Goal: Task Accomplishment & Management: Manage account settings

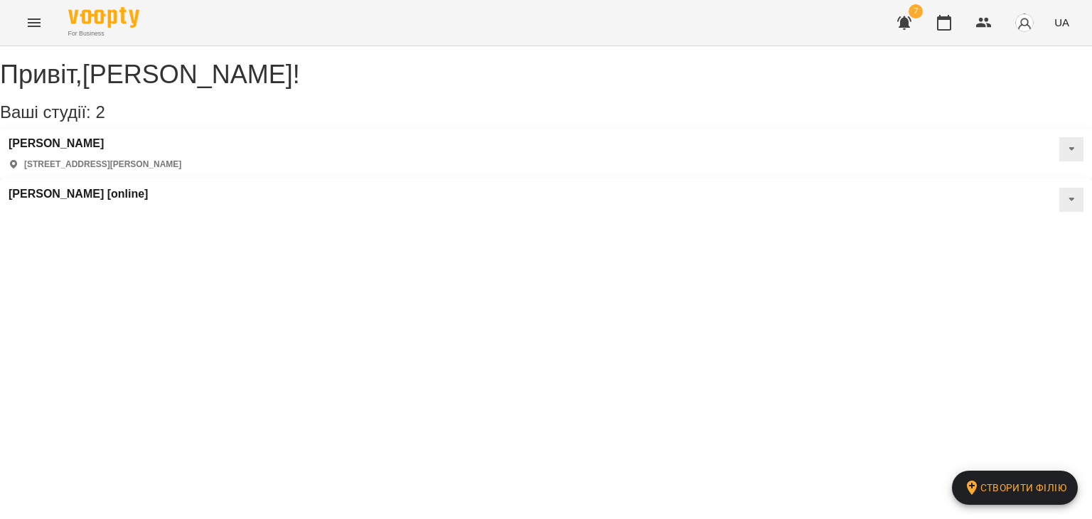
click at [41, 21] on icon "Menu" at bounding box center [34, 22] width 17 height 17
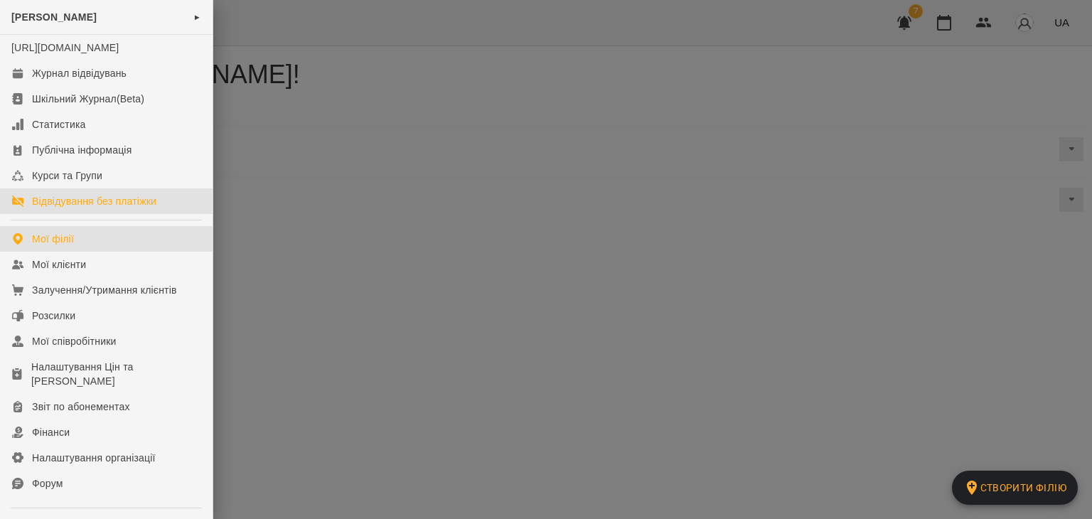
click at [111, 208] on div "Відвідування без платіжки" at bounding box center [94, 201] width 124 height 14
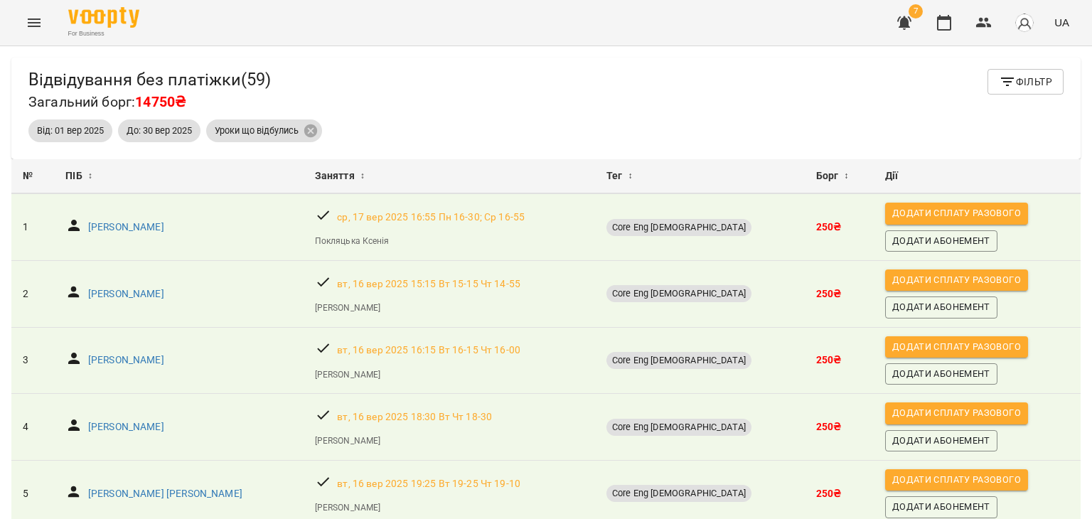
click at [41, 21] on icon "Menu" at bounding box center [34, 22] width 17 height 17
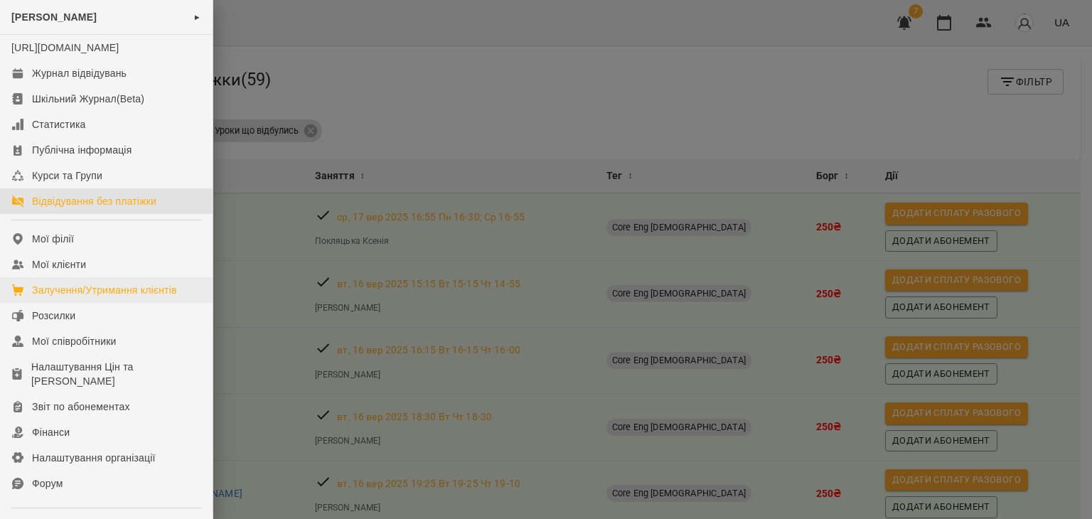
scroll to position [137, 0]
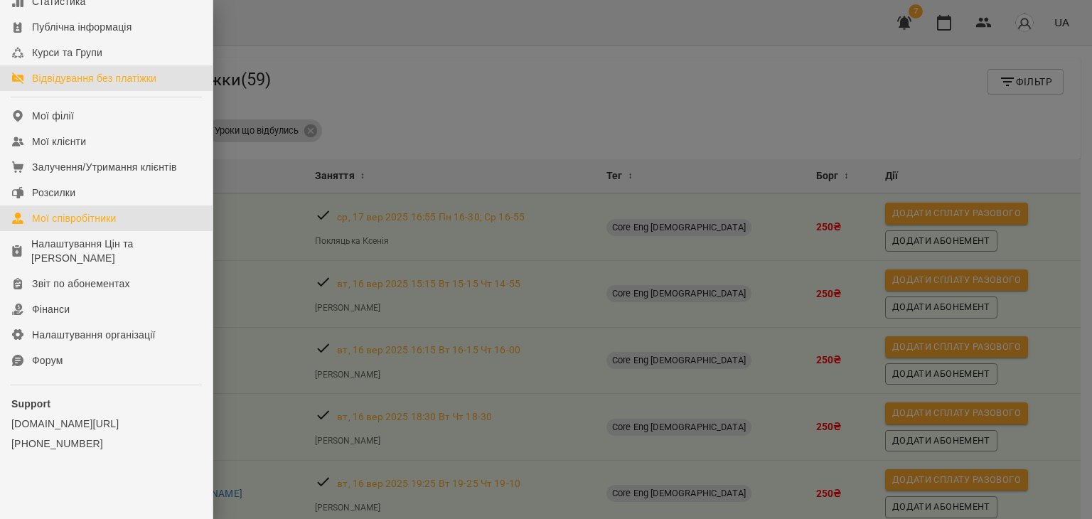
click at [80, 224] on div "Мої співробітники" at bounding box center [74, 218] width 85 height 14
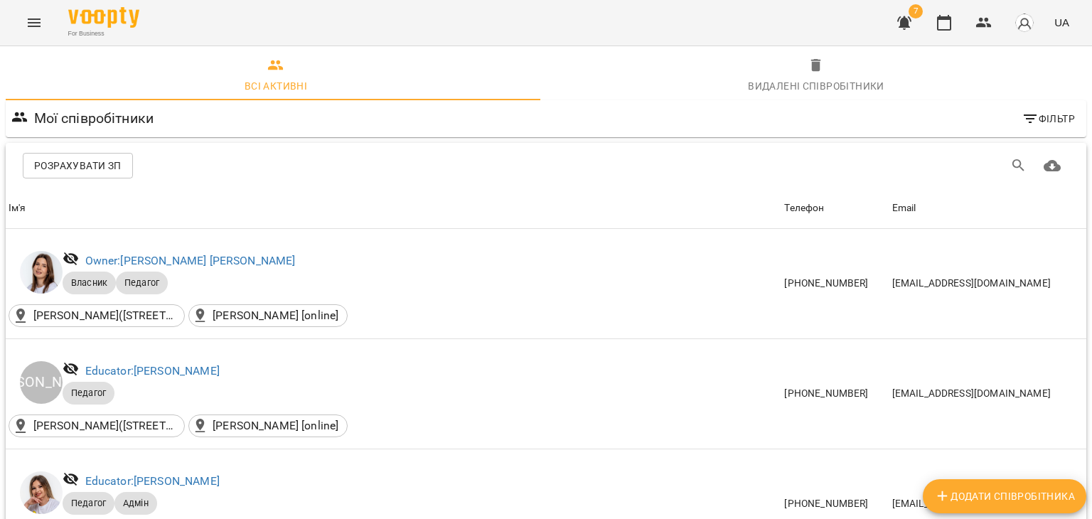
scroll to position [284, 0]
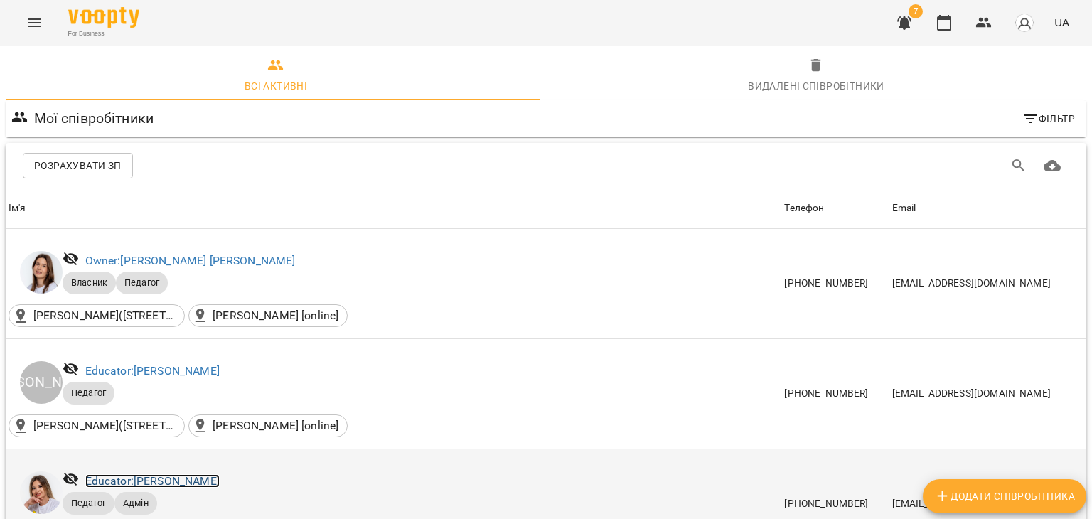
click at [216, 474] on link "Educator: [PERSON_NAME]" at bounding box center [152, 481] width 134 height 14
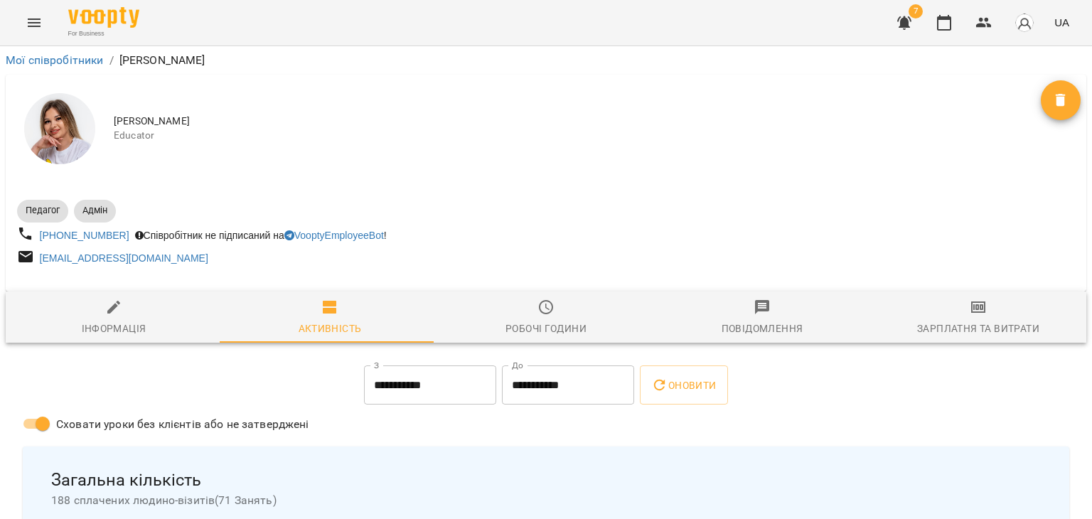
click at [99, 308] on span "Інформація" at bounding box center [113, 318] width 199 height 38
select select "**"
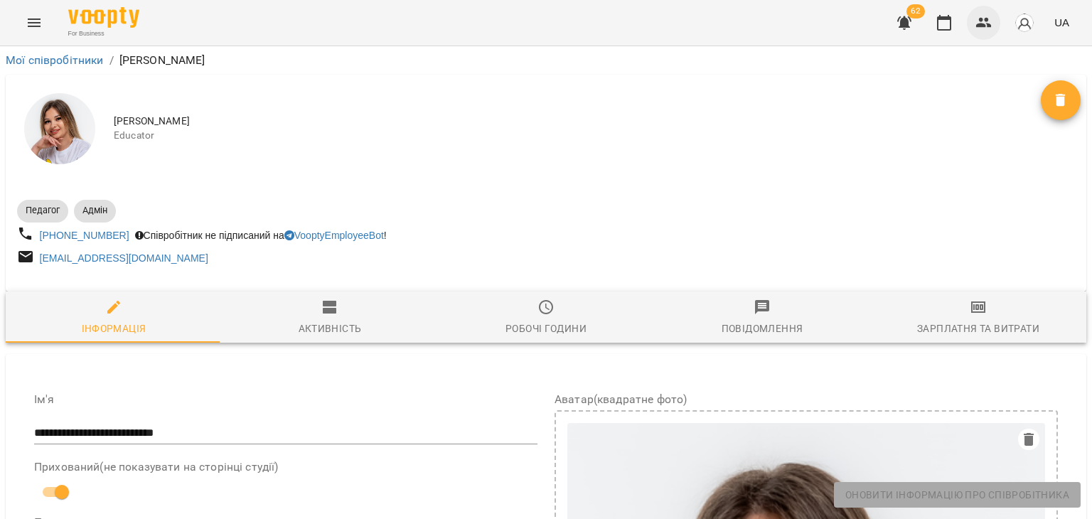
click at [983, 26] on icon "button" at bounding box center [984, 23] width 16 height 10
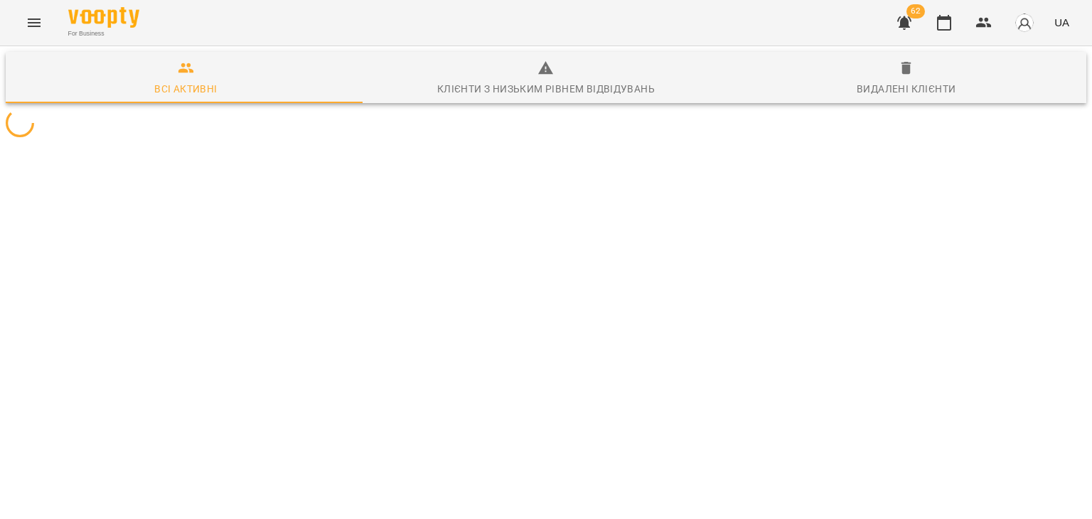
click at [902, 21] on icon "button" at bounding box center [904, 22] width 17 height 17
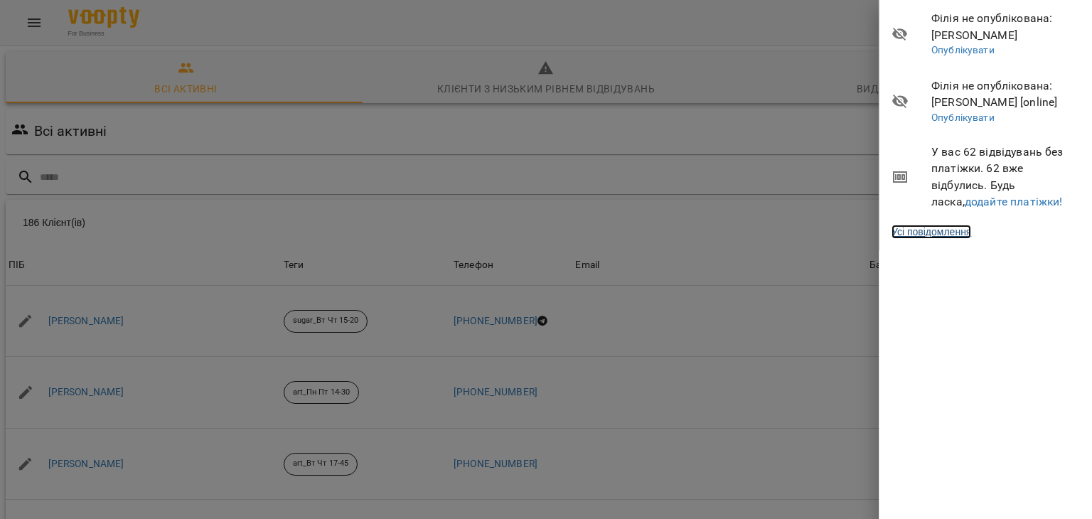
click at [948, 230] on link "Усі повідомлення" at bounding box center [932, 232] width 80 height 14
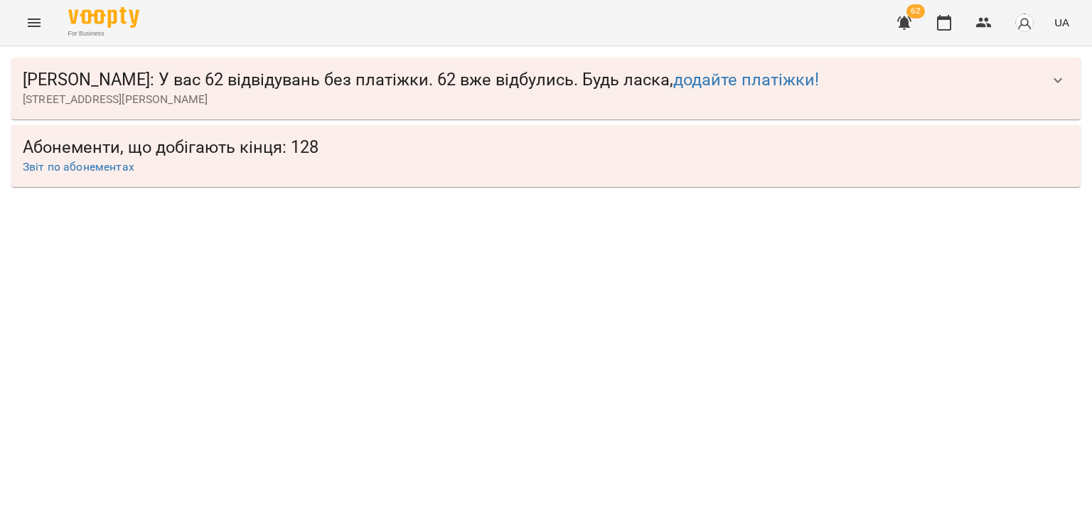
click at [1058, 80] on icon "button" at bounding box center [1057, 80] width 17 height 17
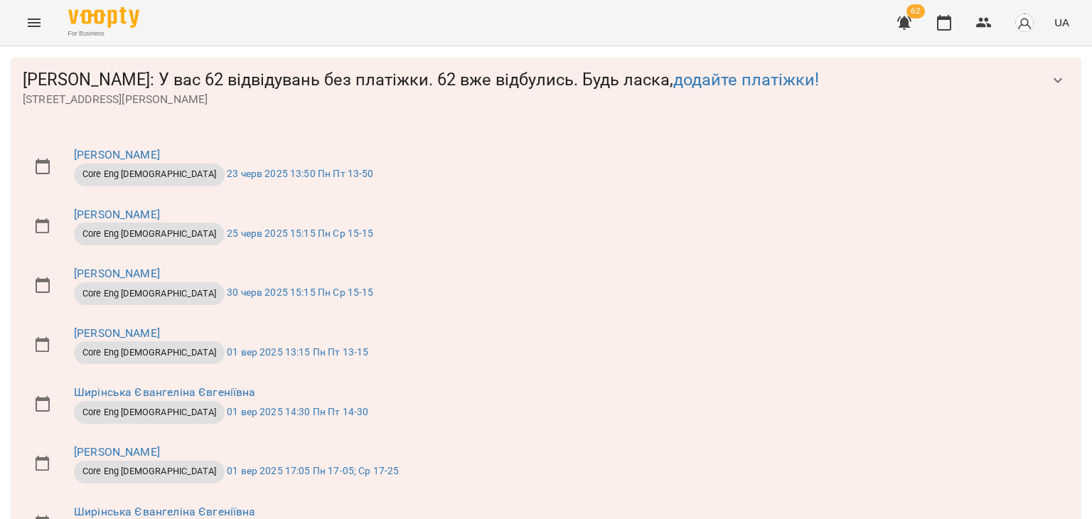
click at [1058, 80] on button "button" at bounding box center [1058, 80] width 34 height 34
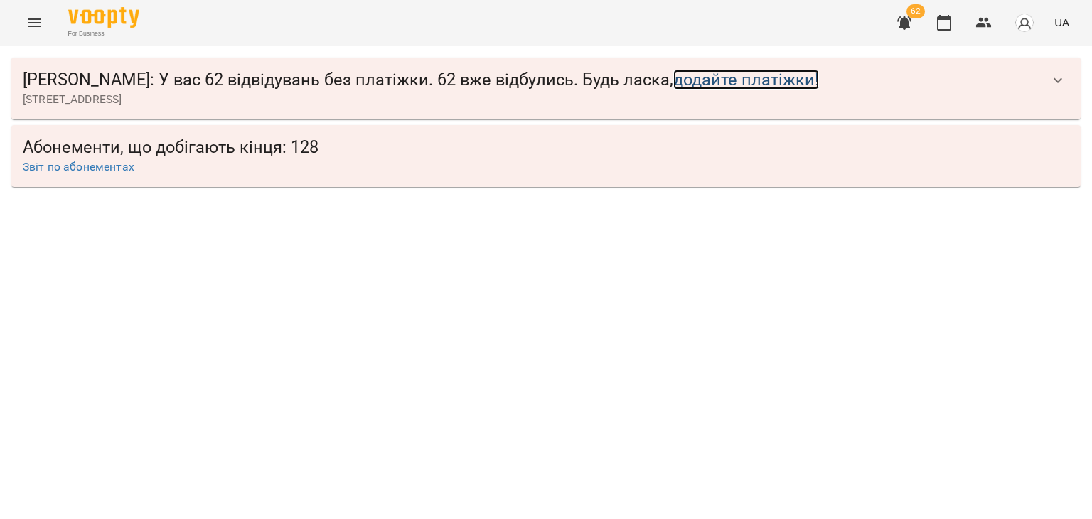
click at [698, 78] on link "додайте платіжки!" at bounding box center [746, 80] width 146 height 20
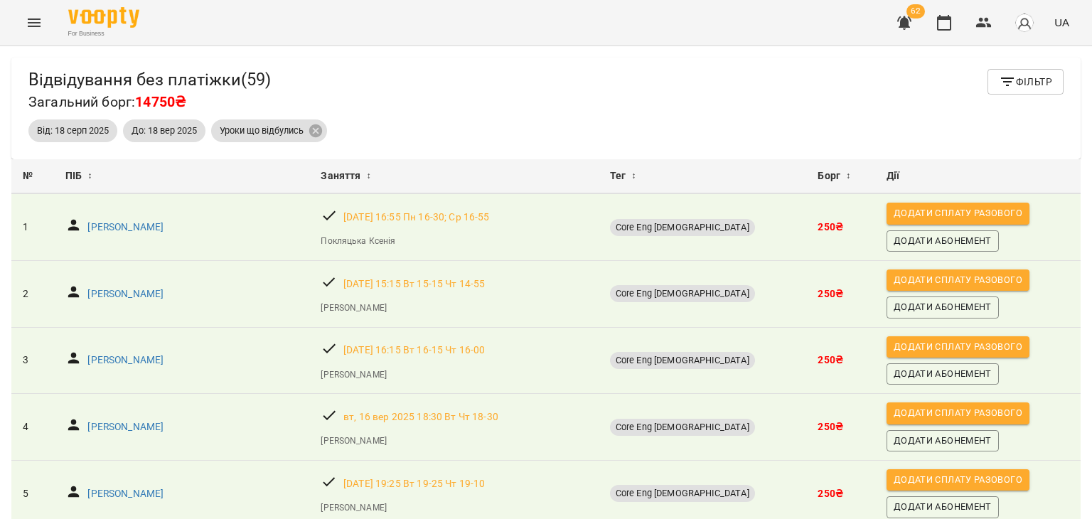
click at [892, 20] on button "button" at bounding box center [904, 23] width 34 height 34
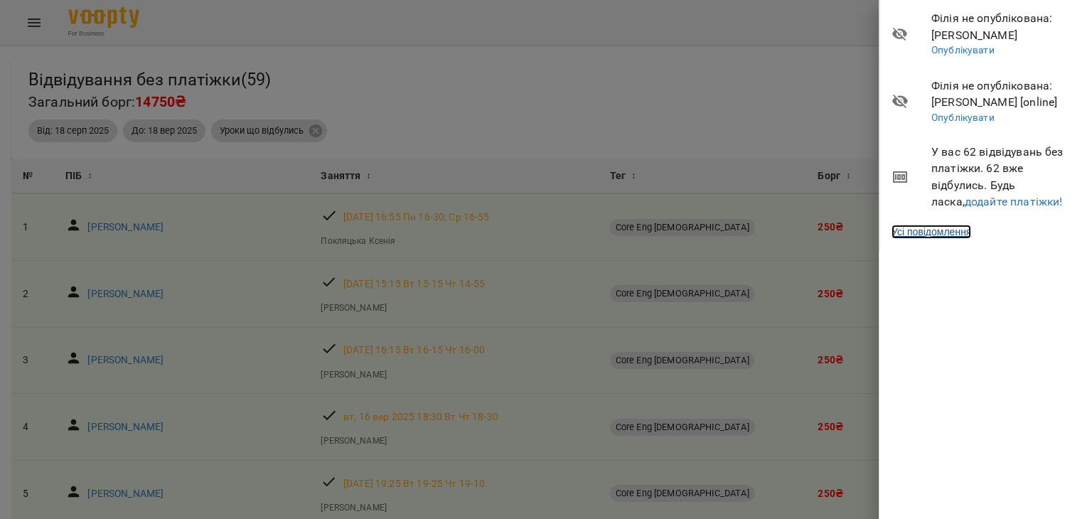
click at [956, 230] on link "Усі повідомлення" at bounding box center [932, 232] width 80 height 14
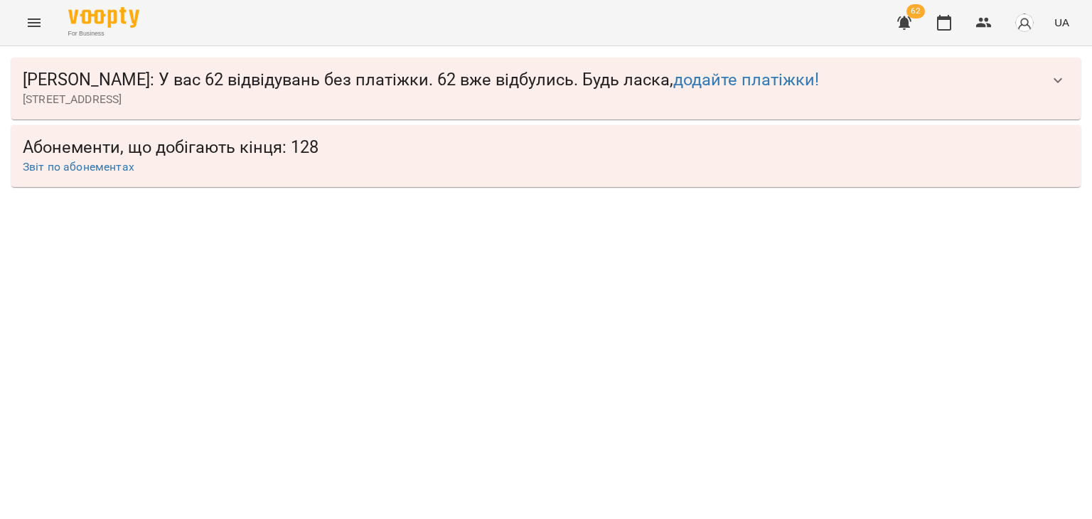
click at [905, 14] on icon "button" at bounding box center [904, 22] width 17 height 17
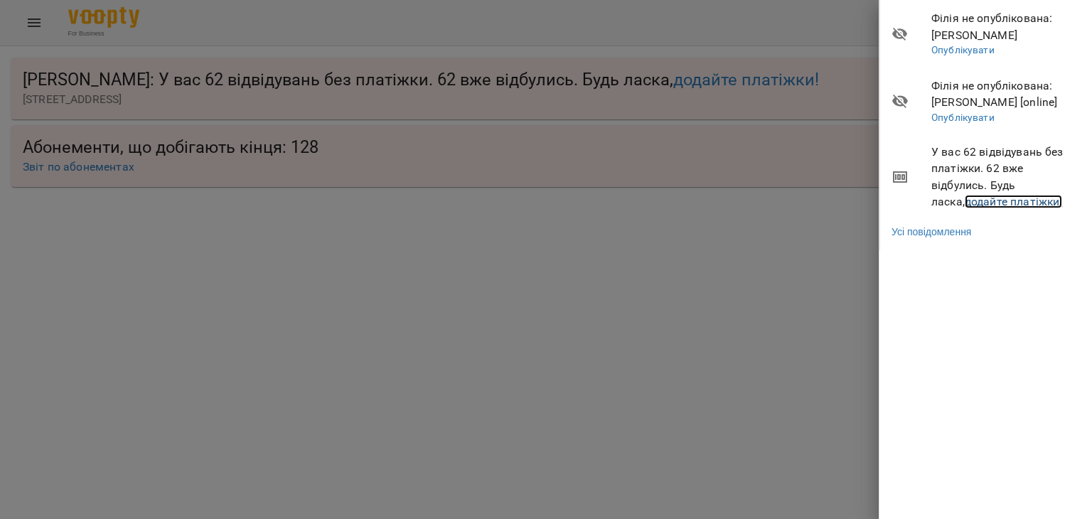
click at [985, 203] on link "додайте платіжки!" at bounding box center [1014, 202] width 98 height 14
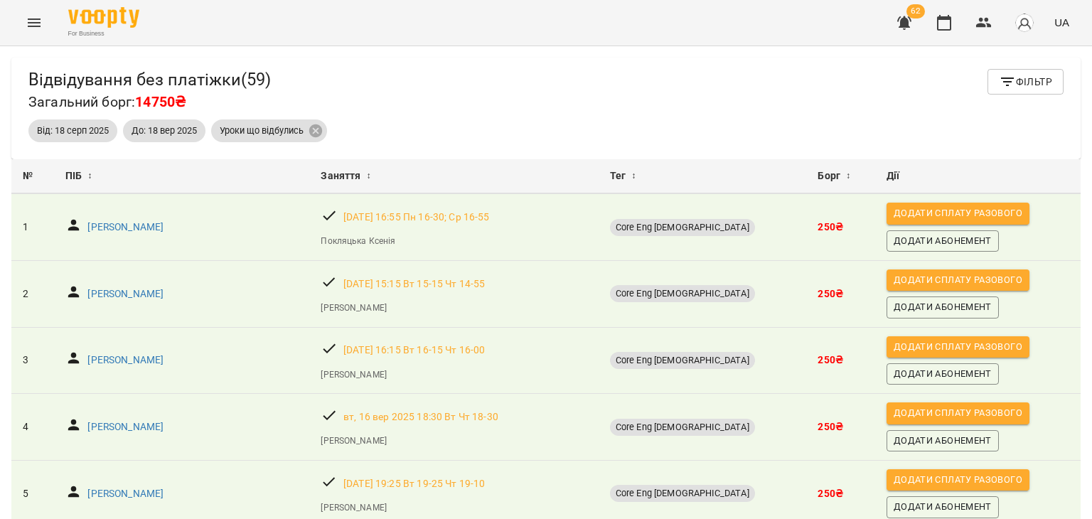
click at [46, 26] on button "Menu" at bounding box center [34, 23] width 34 height 34
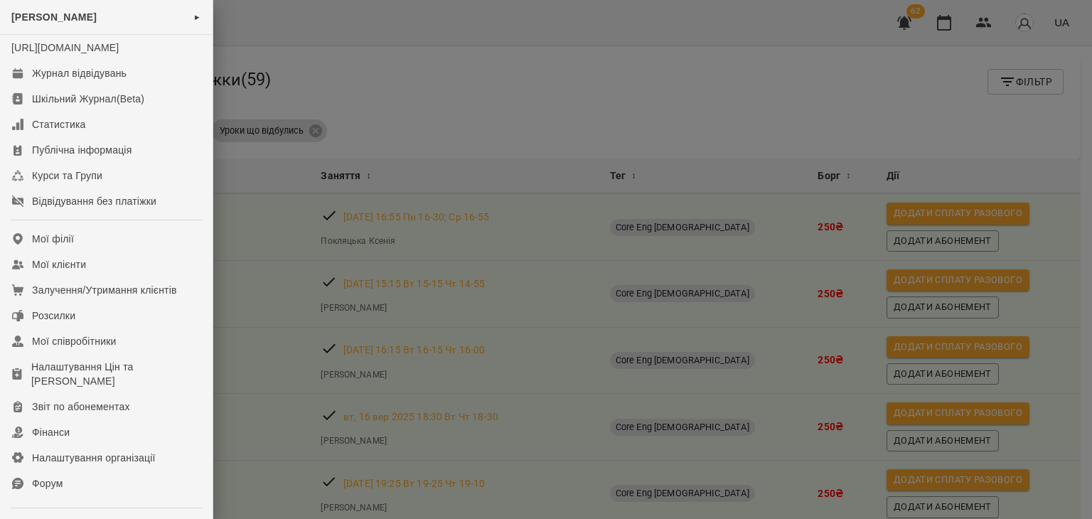
click at [422, 301] on div at bounding box center [546, 259] width 1092 height 519
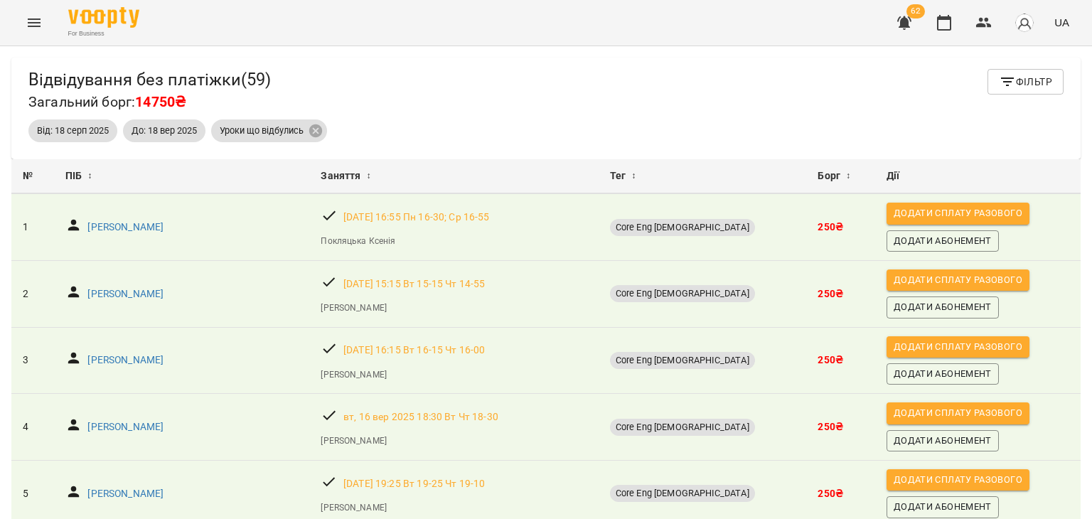
click at [903, 21] on icon "button" at bounding box center [904, 23] width 14 height 14
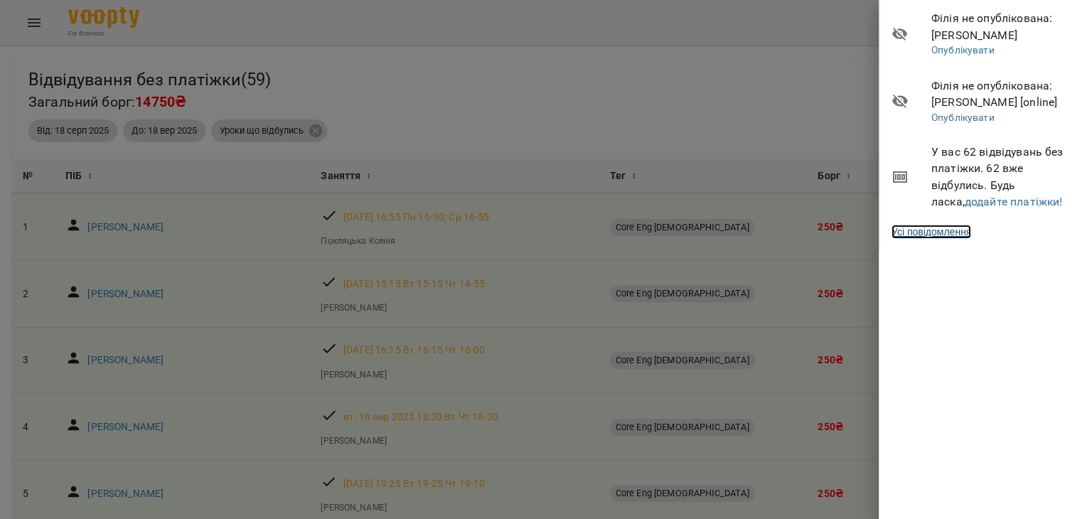
click at [950, 235] on link "Усі повідомлення" at bounding box center [932, 232] width 80 height 14
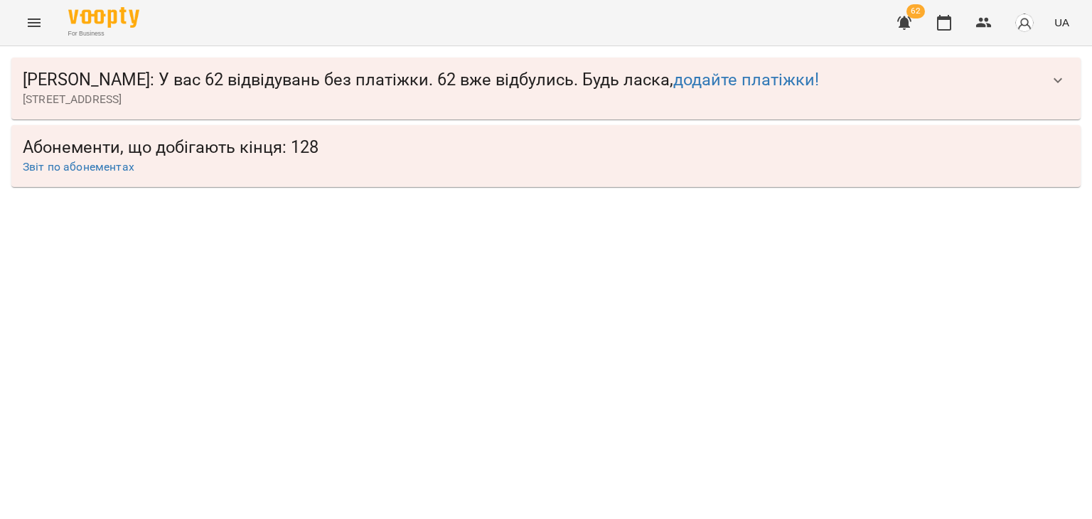
click at [1076, 80] on div "Okey Dokey : У вас 62 відвідувань без платіжки. 62 вже відбулись. Будь ласка, д…" at bounding box center [545, 89] width 1069 height 62
click at [1055, 80] on icon "button" at bounding box center [1058, 79] width 9 height 5
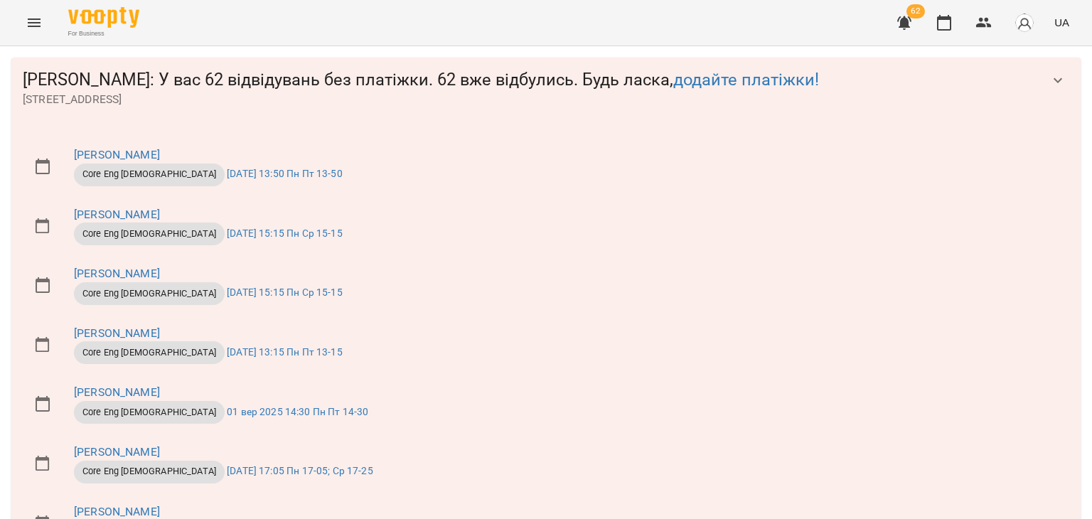
click at [1055, 80] on button "button" at bounding box center [1058, 80] width 34 height 34
